Goal: Task Accomplishment & Management: Manage account settings

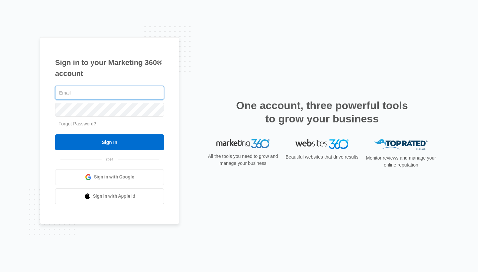
type input "[PERSON_NAME][EMAIL_ADDRESS][DOMAIN_NAME]"
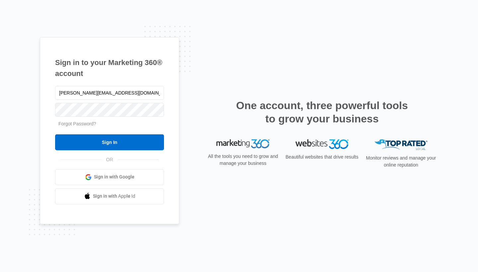
click at [134, 122] on div "Forgot Password?" at bounding box center [109, 124] width 109 height 7
click at [94, 124] on link "Forgot Password?" at bounding box center [77, 123] width 38 height 5
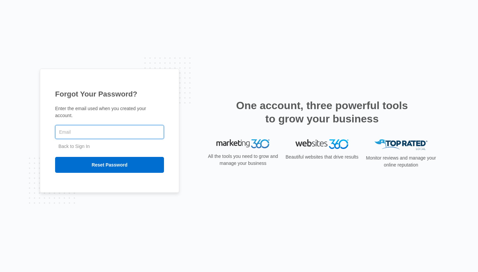
type input "[PERSON_NAME][EMAIL_ADDRESS][DOMAIN_NAME]"
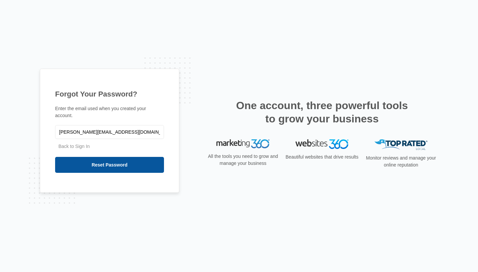
click at [96, 165] on input "Reset Password" at bounding box center [109, 165] width 109 height 16
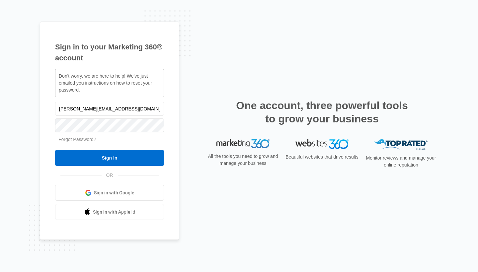
click at [219, 63] on div "Sign in to your Marketing 360® account Don't worry, we are here to help! We've …" at bounding box center [239, 136] width 398 height 229
